Goal: Find contact information: Find contact information

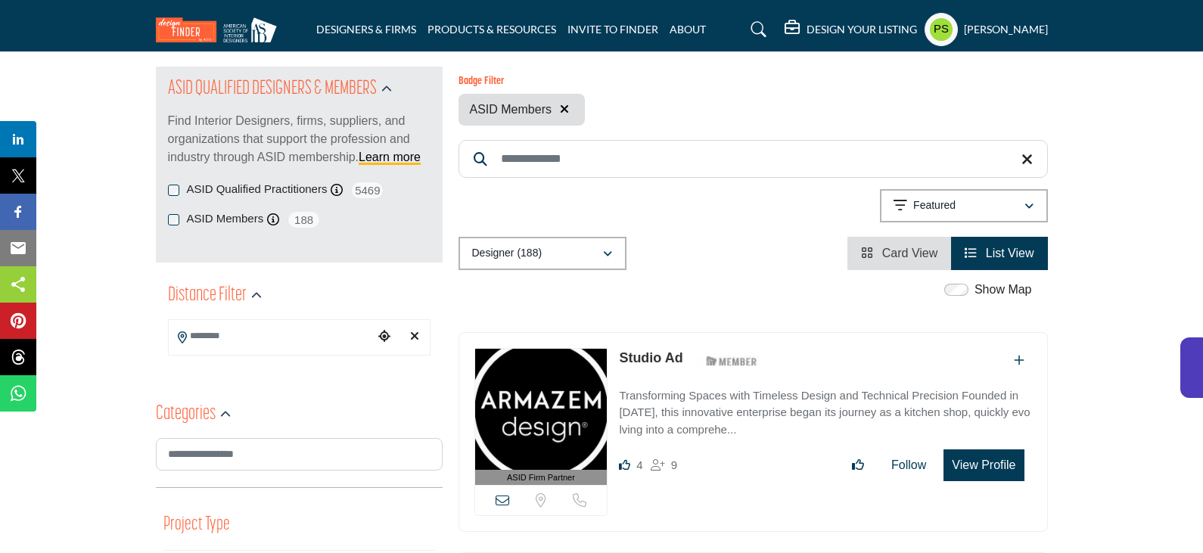
scroll to position [303, 0]
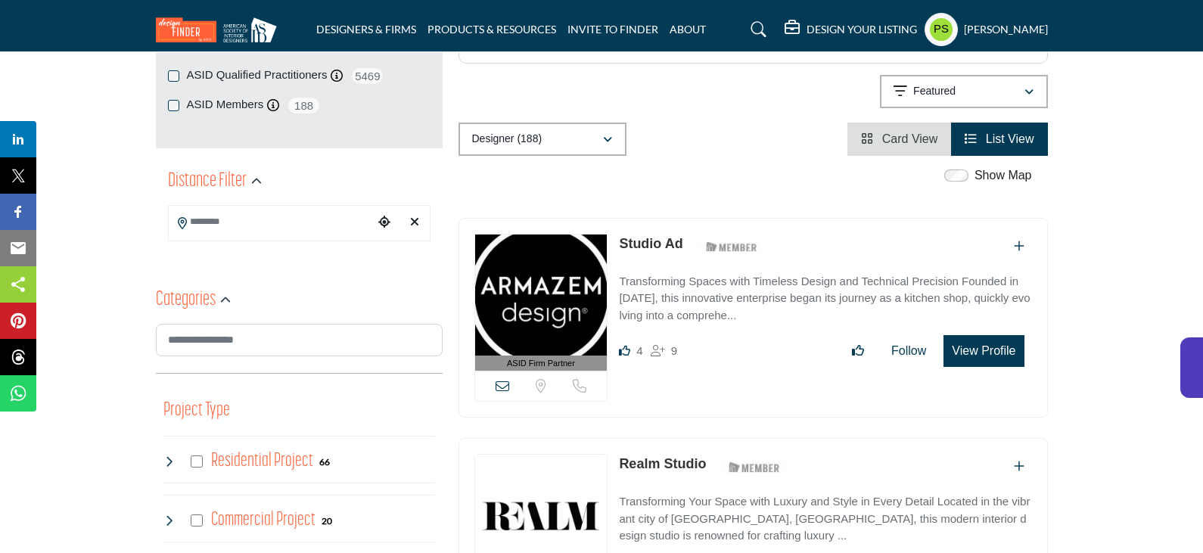
click at [667, 236] on link "Studio Ad" at bounding box center [651, 243] width 64 height 15
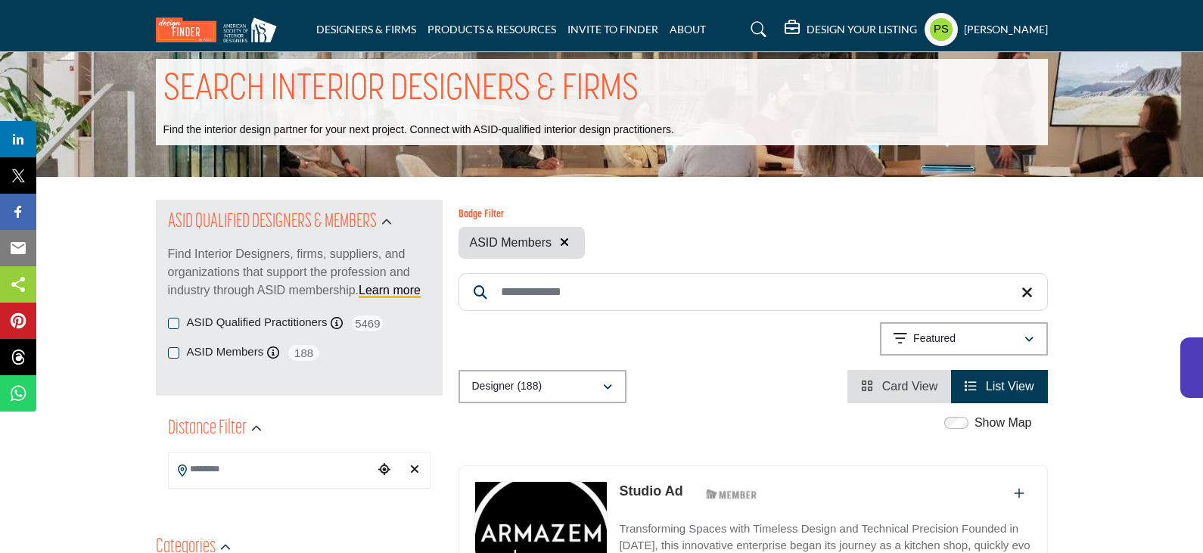
scroll to position [0, 0]
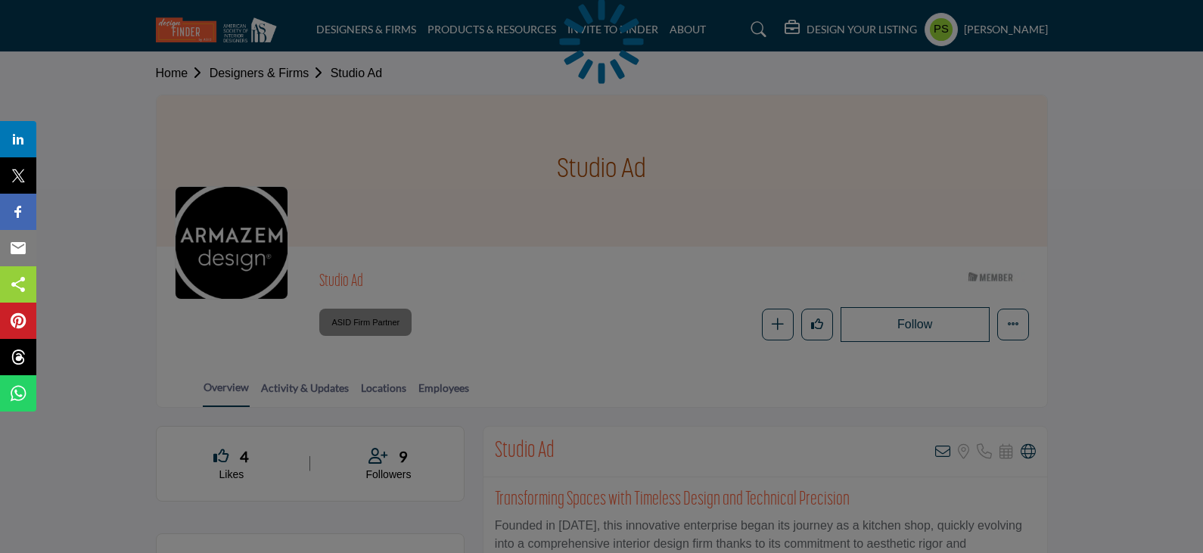
scroll to position [227, 0]
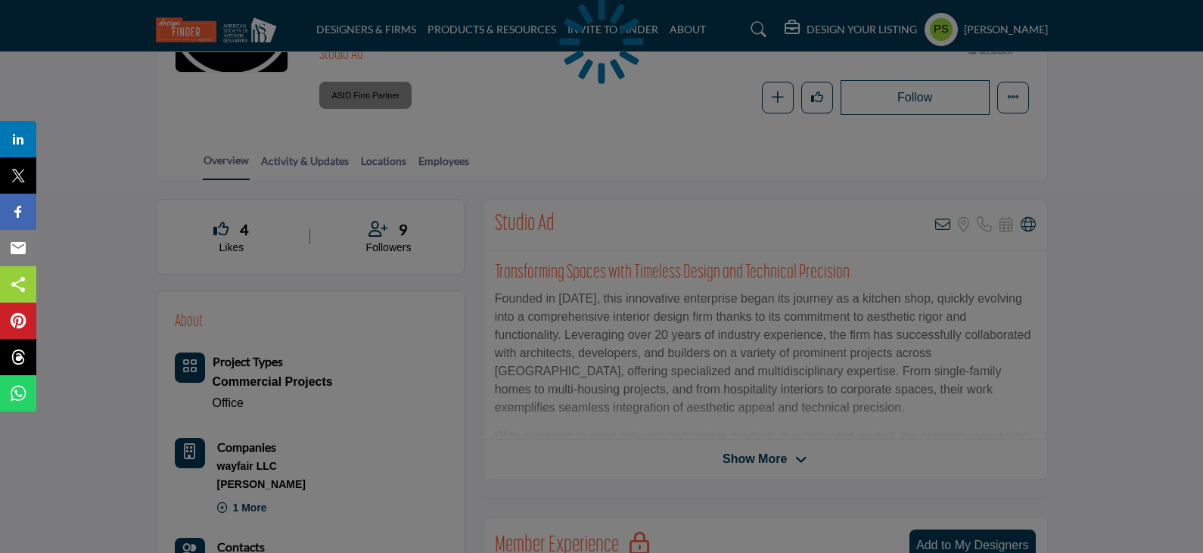
click at [446, 170] on div at bounding box center [601, 276] width 1203 height 553
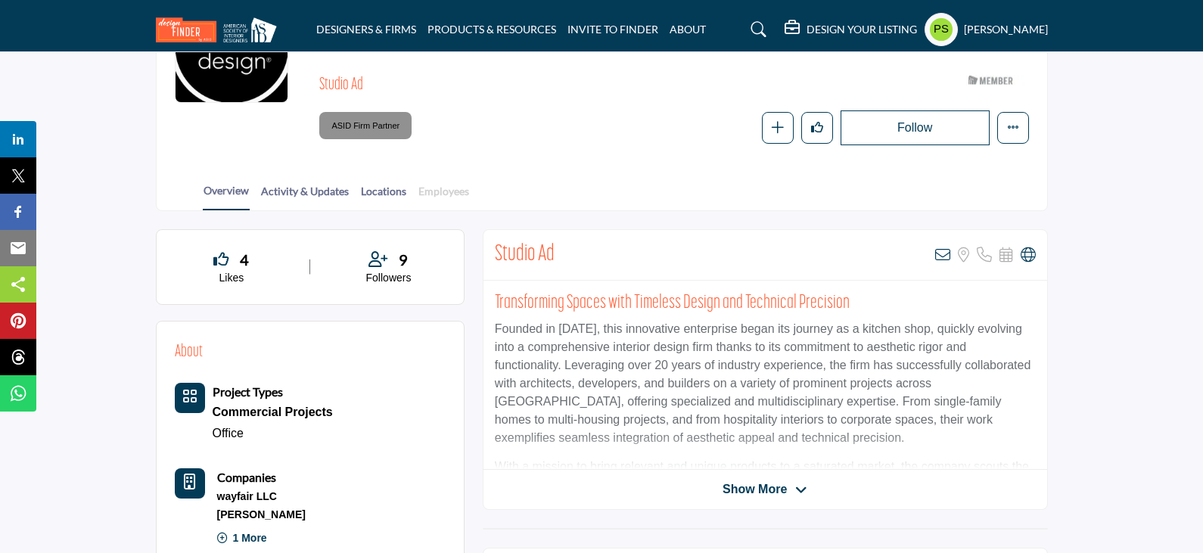
click at [448, 183] on link "Employees" at bounding box center [444, 196] width 52 height 26
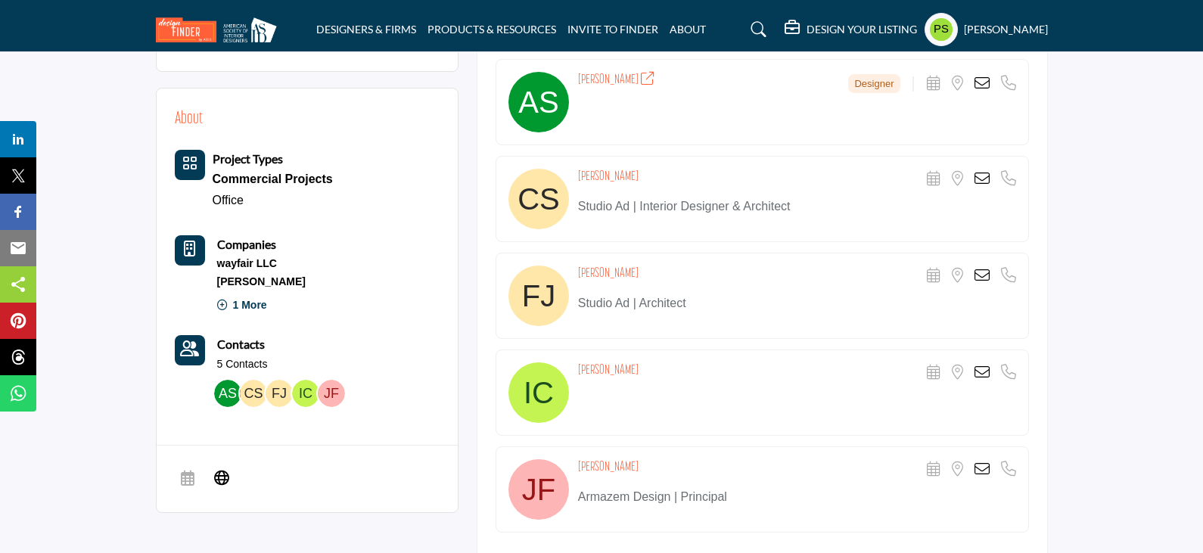
scroll to position [454, 0]
